Goal: Information Seeking & Learning: Learn about a topic

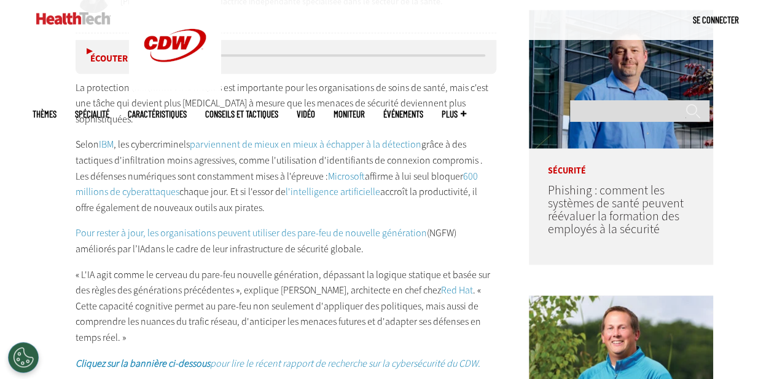
scroll to position [687, 0]
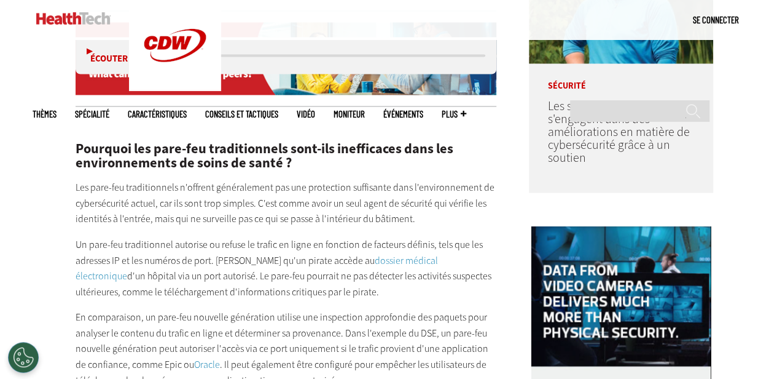
scroll to position [1088, 0]
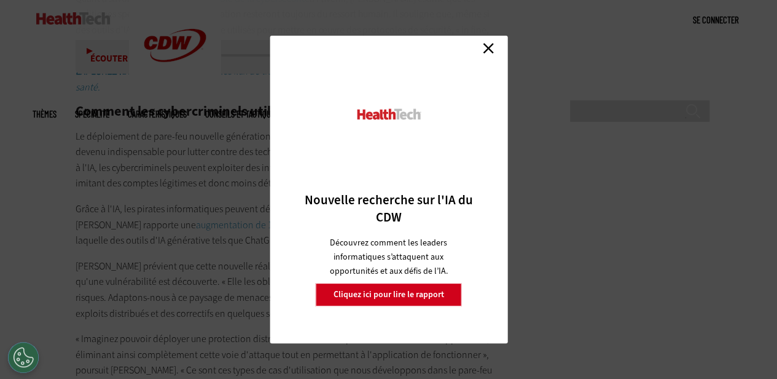
scroll to position [2282, 0]
click at [490, 47] on link "Fermer" at bounding box center [488, 48] width 18 height 18
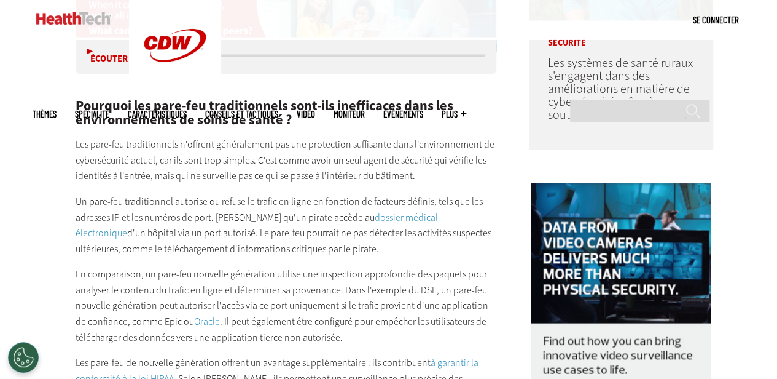
scroll to position [1069, 0]
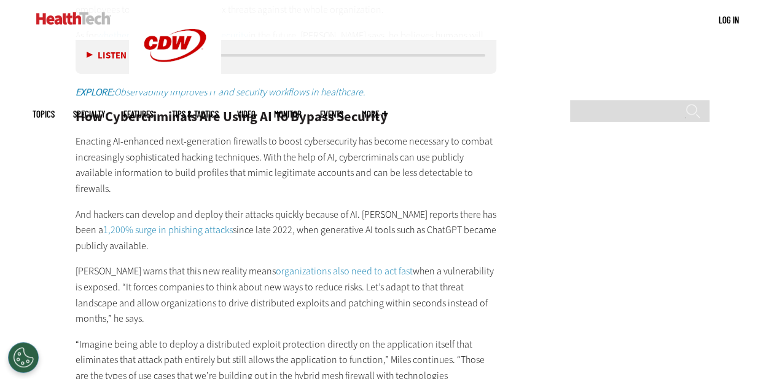
scroll to position [2032, 0]
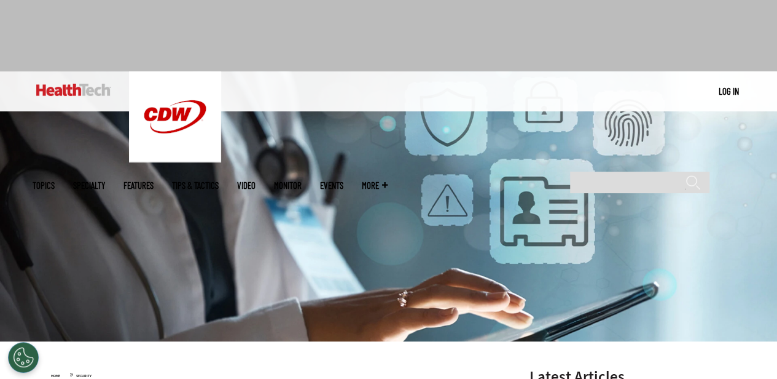
scroll to position [41, 0]
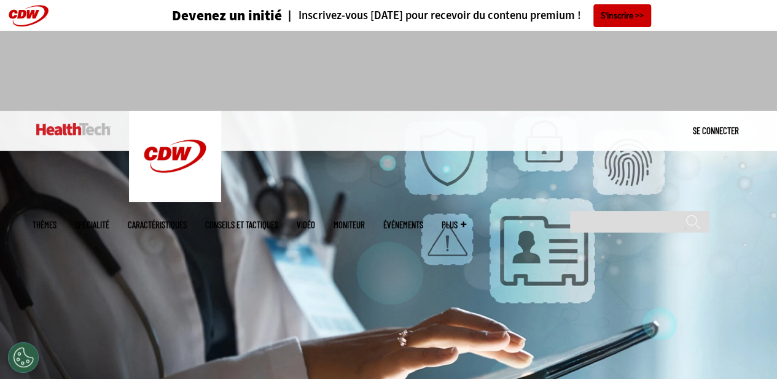
click at [90, 67] on div at bounding box center [389, 65] width 713 height 69
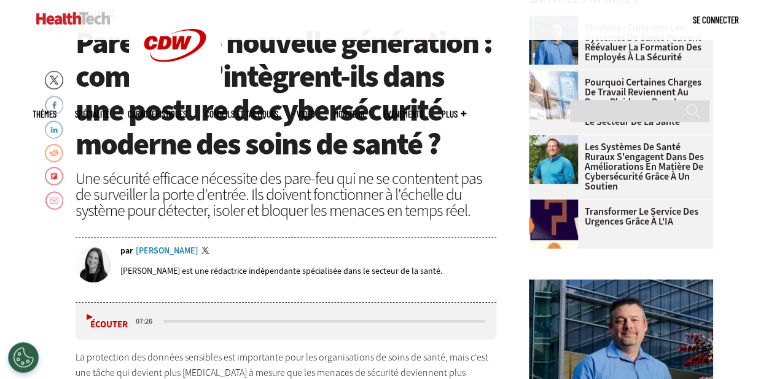
scroll to position [417, 0]
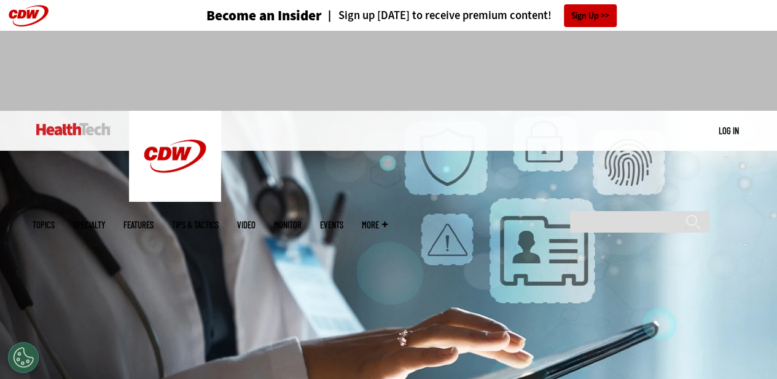
click at [118, 90] on div at bounding box center [389, 65] width 713 height 69
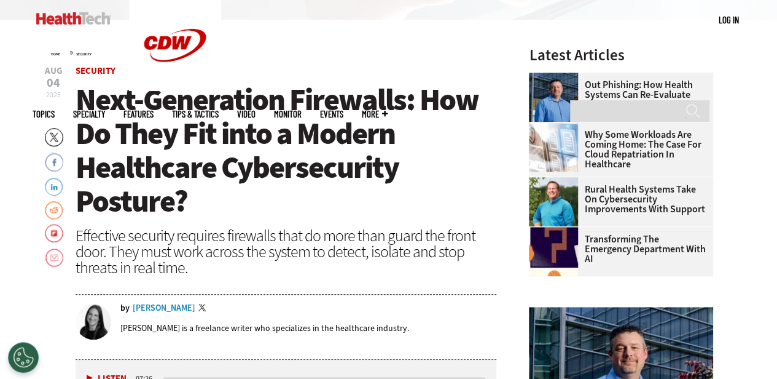
scroll to position [372, 0]
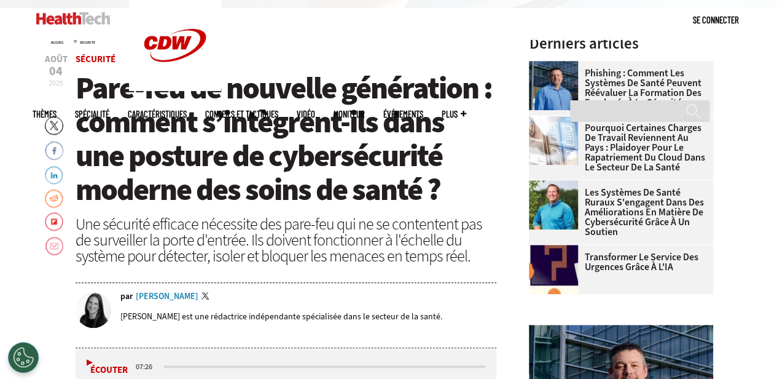
click at [234, 89] on font "Pare-feu de nouvelle génération : comment s’intègrent-ils dans une posture de c…" at bounding box center [284, 139] width 417 height 142
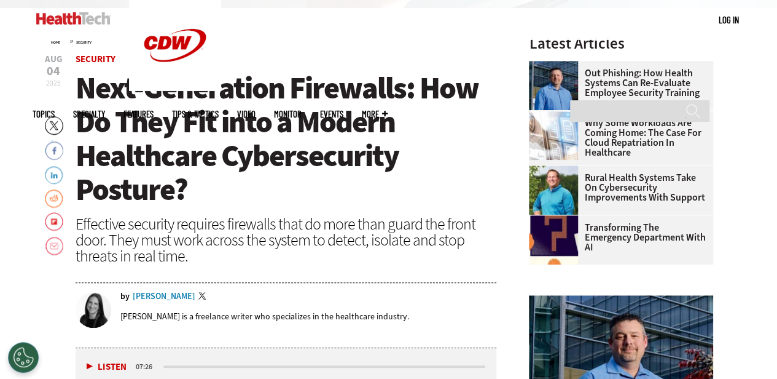
click at [379, 154] on span "Next-Generation Firewalls: How Do They Fit into a Modern Healthcare Cybersecuri…" at bounding box center [277, 139] width 403 height 142
